Goal: Transaction & Acquisition: Purchase product/service

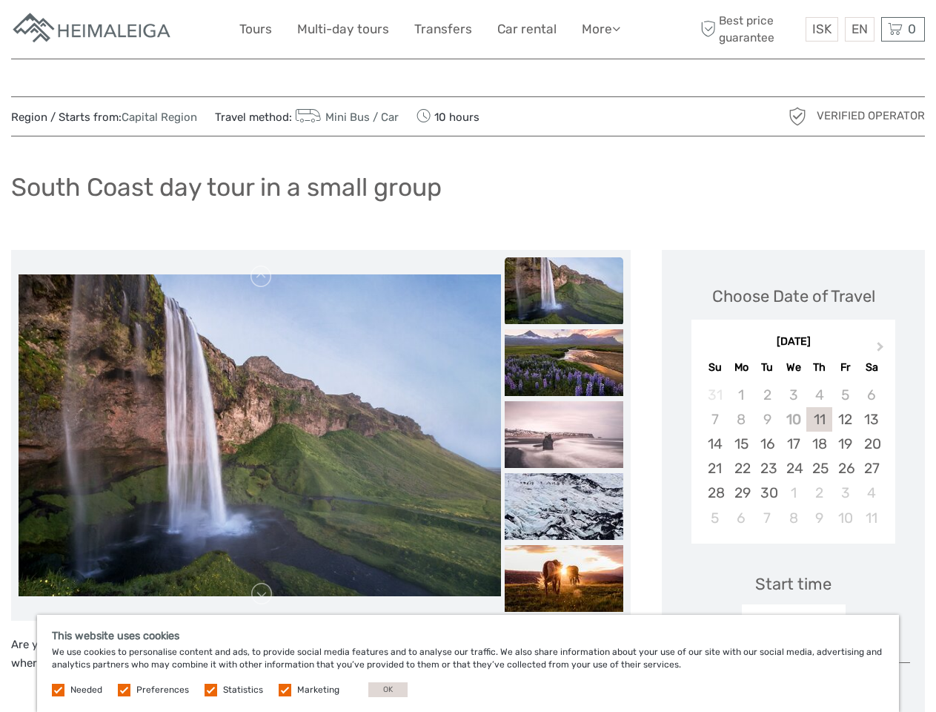
click at [600, 29] on link "More" at bounding box center [601, 30] width 39 height 22
click at [618, 28] on icon at bounding box center [616, 28] width 8 height 13
click at [821, 29] on span "ISK" at bounding box center [822, 29] width 19 height 15
click at [859, 29] on div "EN English Español Deutsch" at bounding box center [860, 29] width 30 height 24
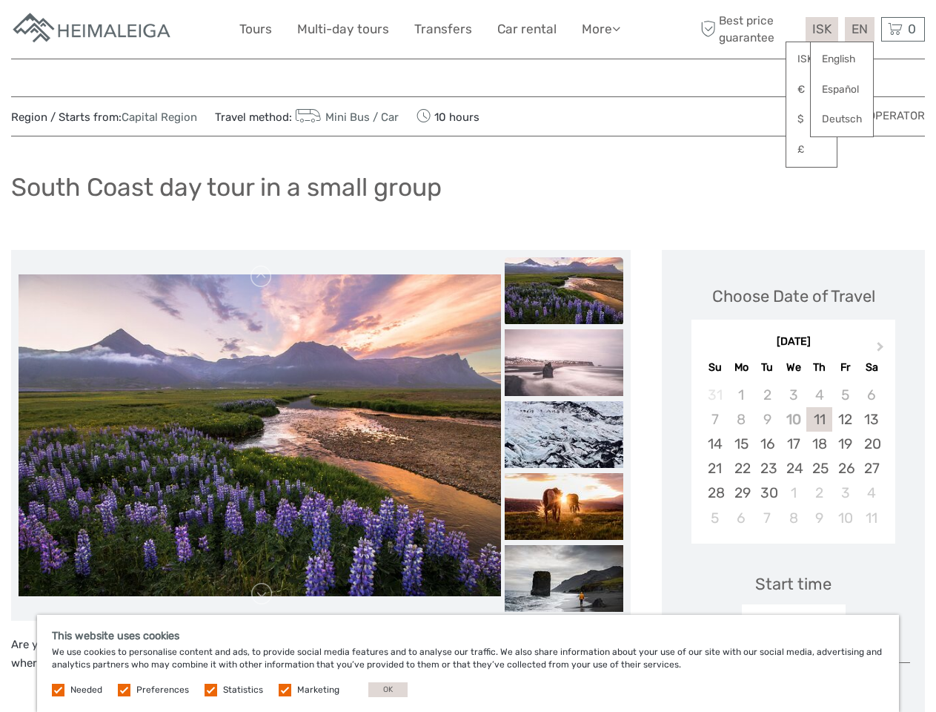
click at [903, 29] on div "0 Items Total 0 ISK Checkout The shopping cart is empty." at bounding box center [904, 29] width 44 height 24
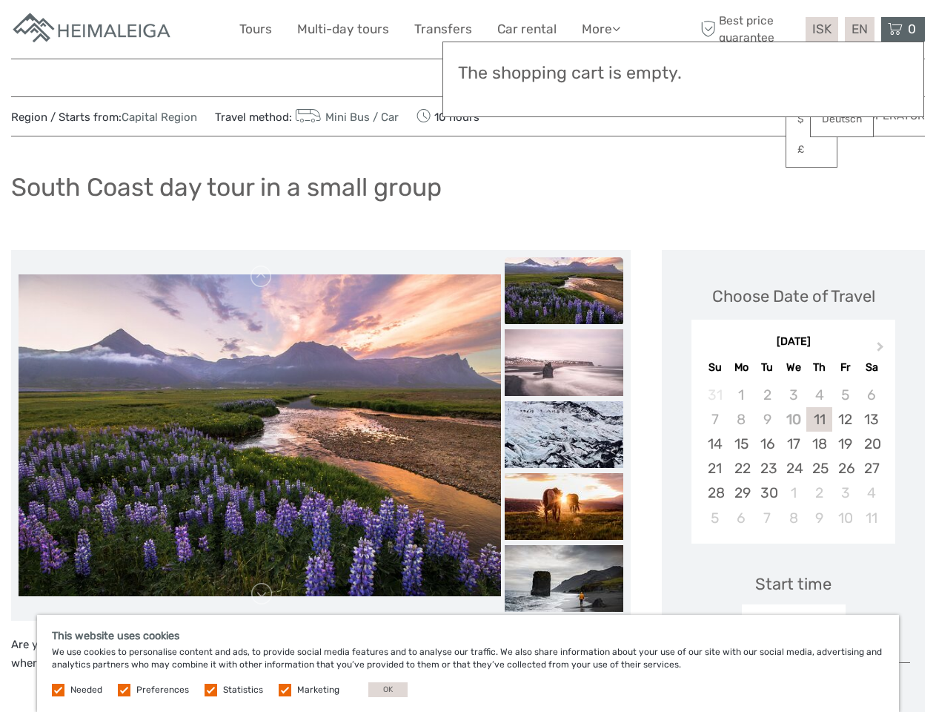
click at [259, 240] on img at bounding box center [260, 79] width 483 height 322
click at [262, 277] on link at bounding box center [262, 277] width 24 height 24
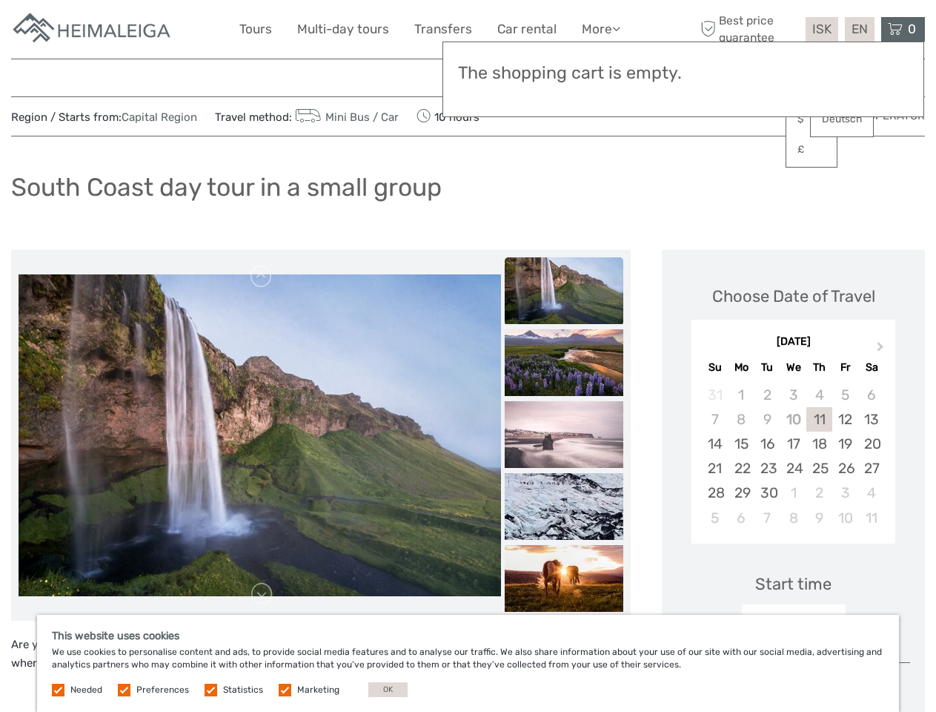
click at [262, 594] on link at bounding box center [262, 594] width 24 height 24
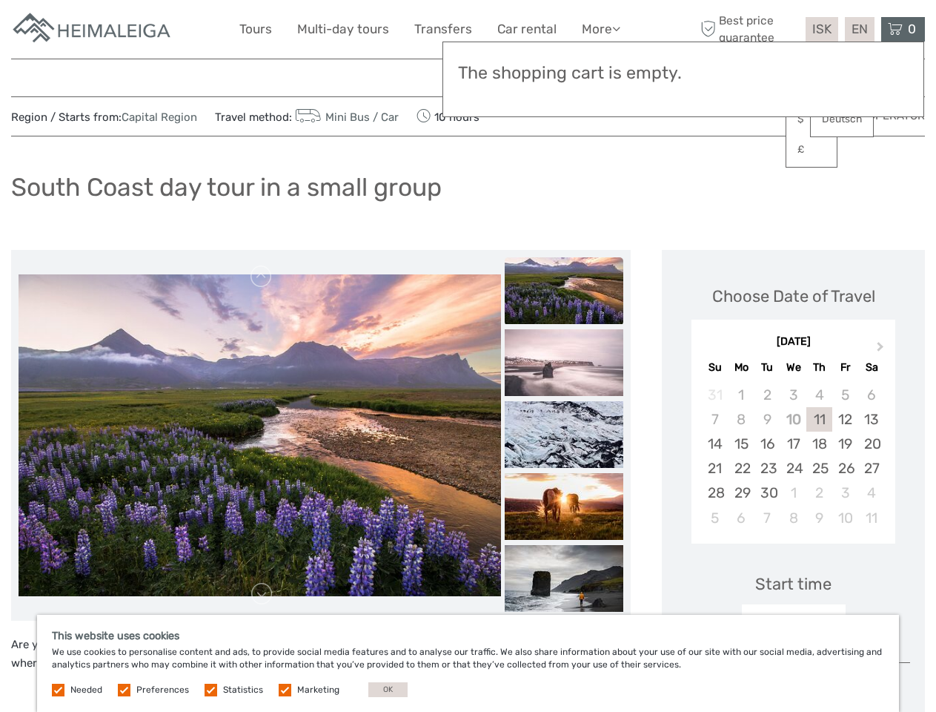
click at [564, 76] on h3 "The shopping cart is empty." at bounding box center [683, 73] width 451 height 21
click at [564, 75] on h3 "The shopping cart is empty." at bounding box center [683, 73] width 451 height 21
